Goal: Transaction & Acquisition: Book appointment/travel/reservation

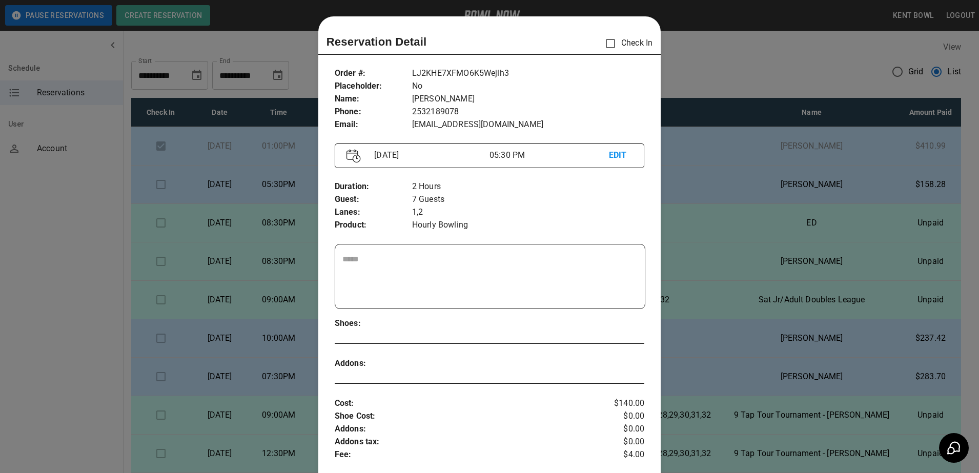
scroll to position [16, 0]
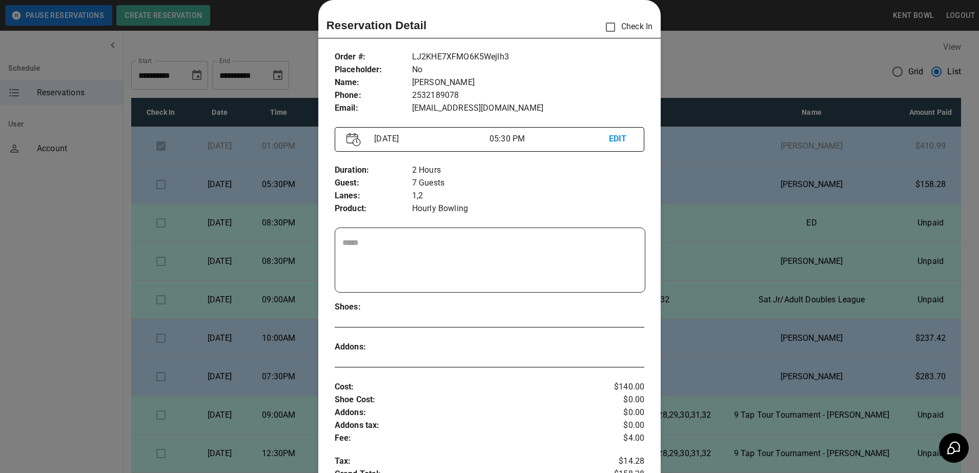
click at [76, 328] on div at bounding box center [489, 236] width 979 height 473
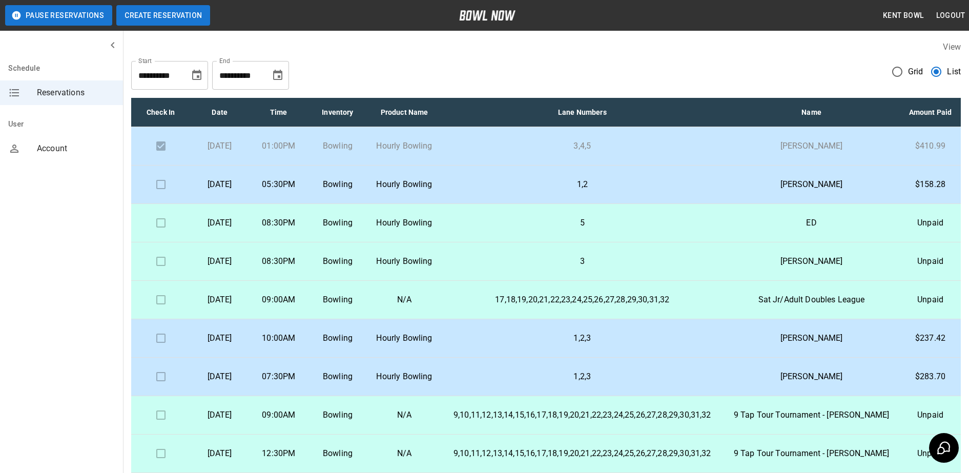
click at [161, 23] on button "Create Reservation" at bounding box center [163, 15] width 94 height 20
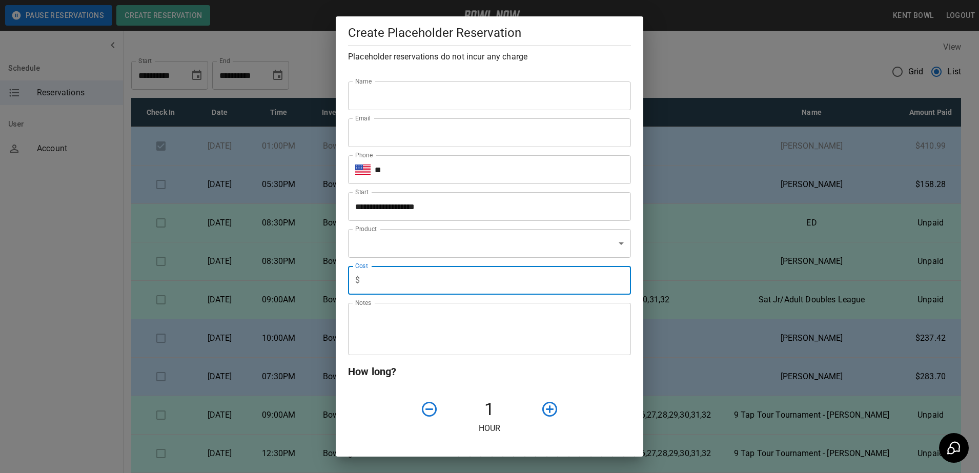
click at [433, 275] on input "text" at bounding box center [497, 280] width 267 height 29
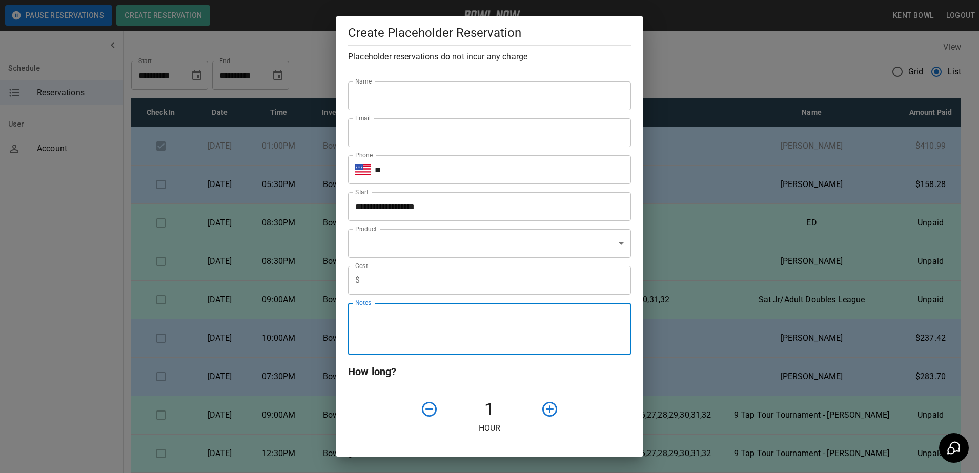
click at [377, 317] on textarea "Notes" at bounding box center [489, 329] width 269 height 35
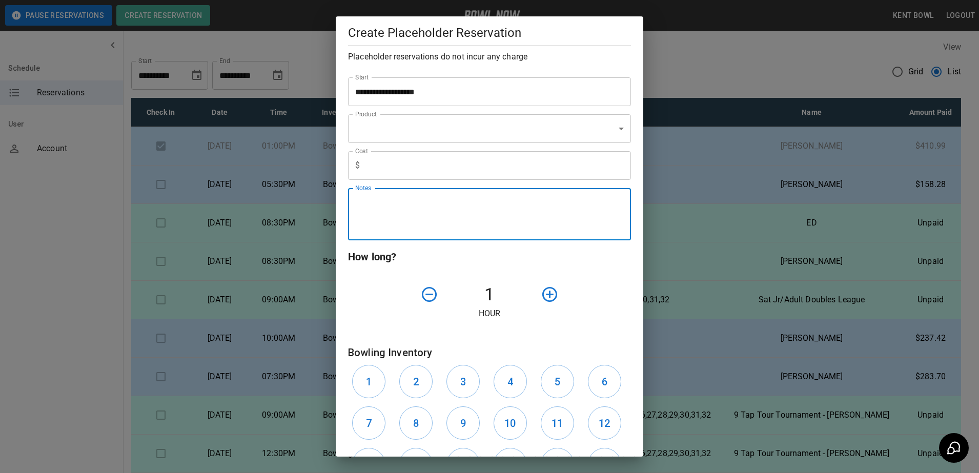
scroll to position [158, 0]
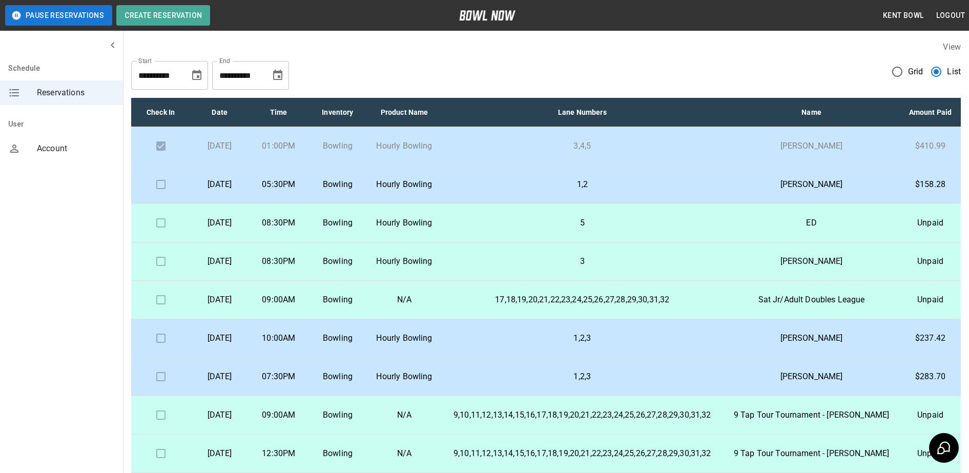
click at [645, 242] on td "5" at bounding box center [583, 223] width 282 height 38
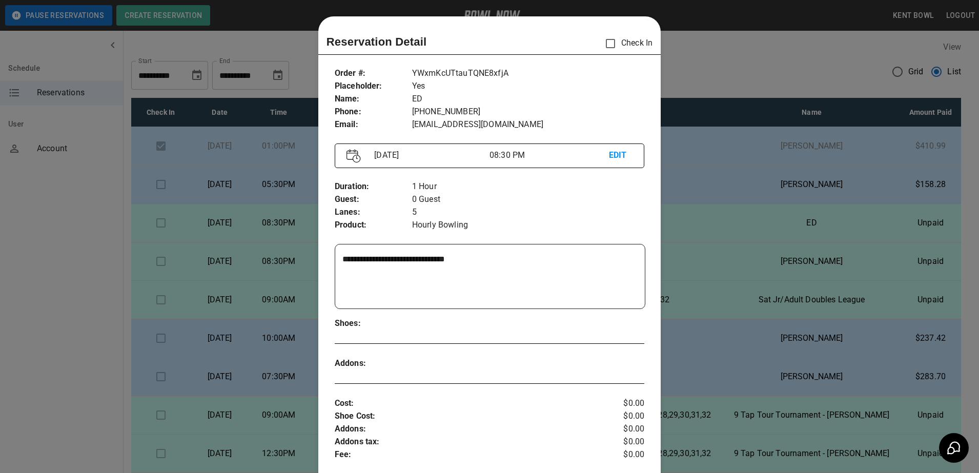
scroll to position [16, 0]
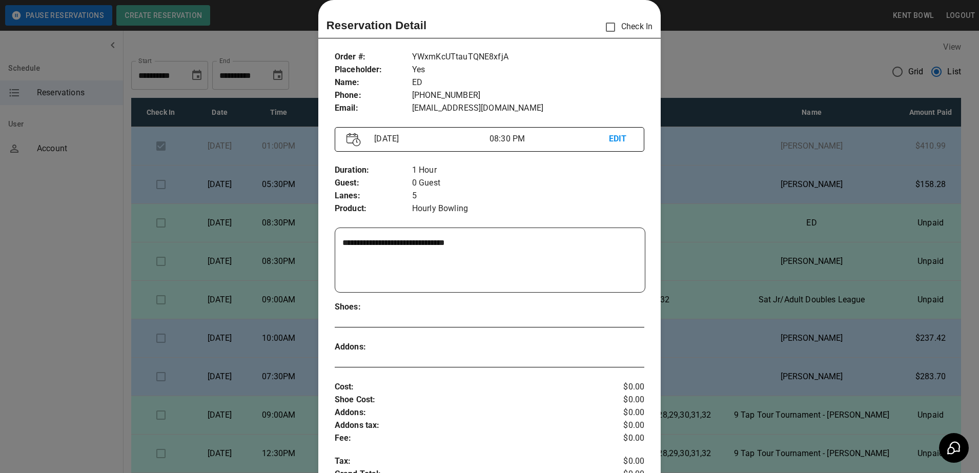
click at [523, 244] on textarea "**********" at bounding box center [488, 260] width 292 height 47
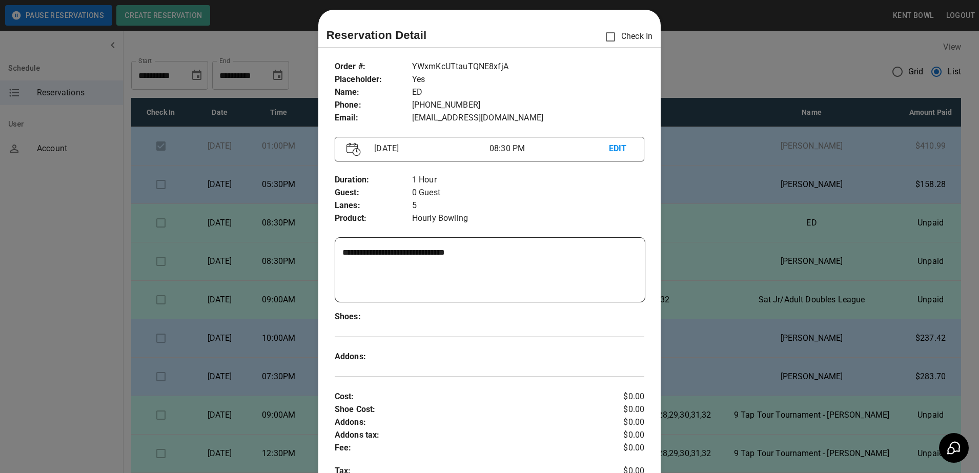
scroll to position [6, 0]
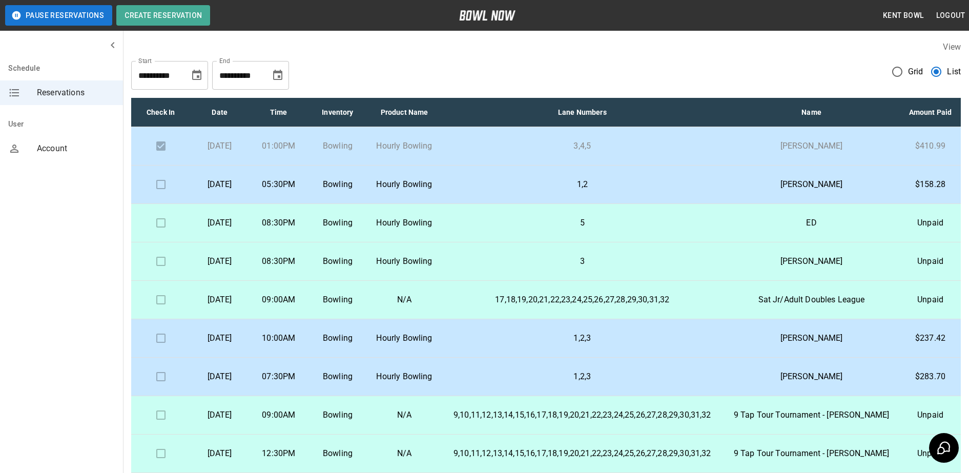
click at [640, 268] on p "3" at bounding box center [582, 261] width 265 height 12
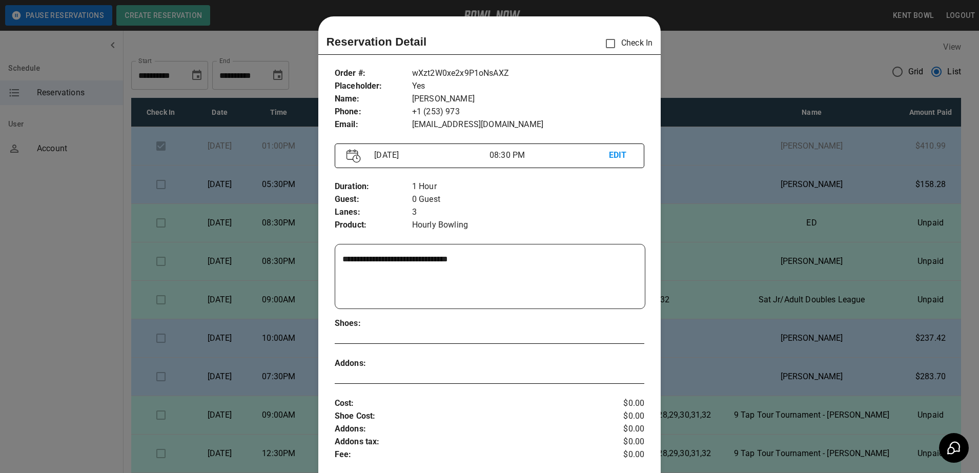
scroll to position [16, 0]
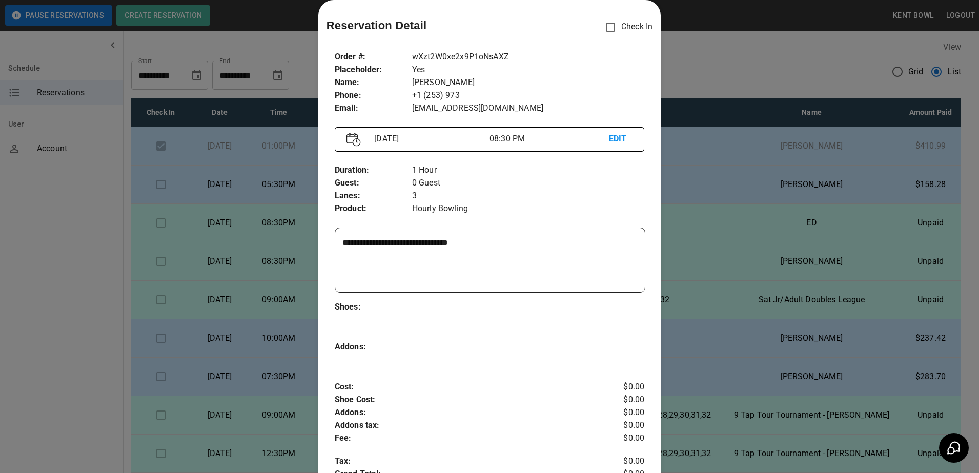
click at [426, 149] on div "[DATE] 08:30 PM EDIT" at bounding box center [490, 139] width 310 height 25
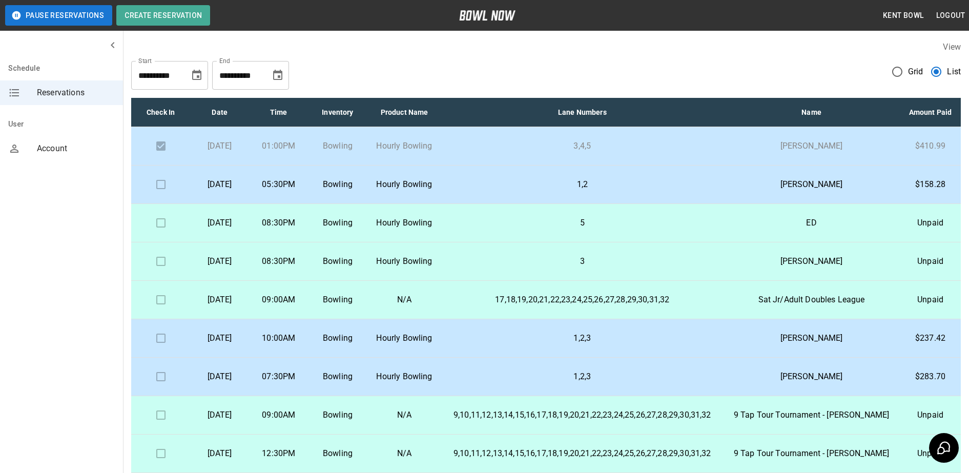
click at [651, 229] on p "5" at bounding box center [582, 223] width 265 height 12
click at [548, 229] on p "5" at bounding box center [582, 223] width 265 height 12
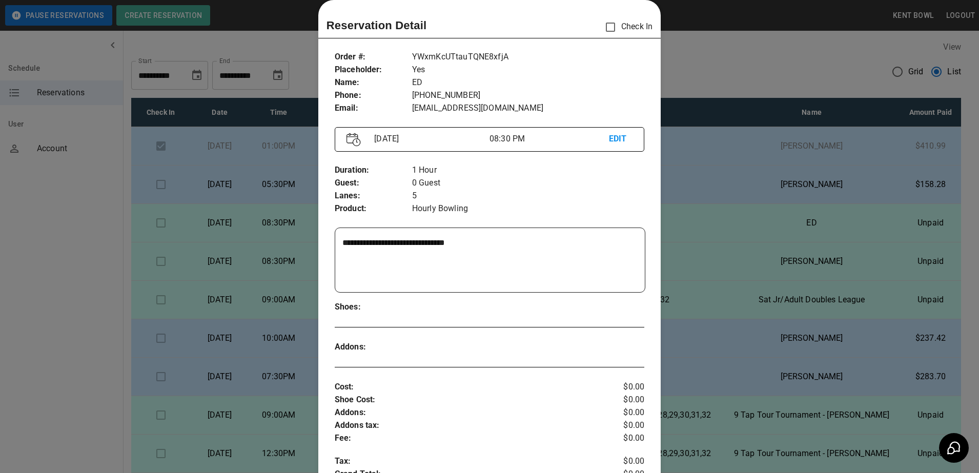
click at [525, 243] on textarea "**********" at bounding box center [488, 260] width 292 height 47
